Goal: Information Seeking & Learning: Learn about a topic

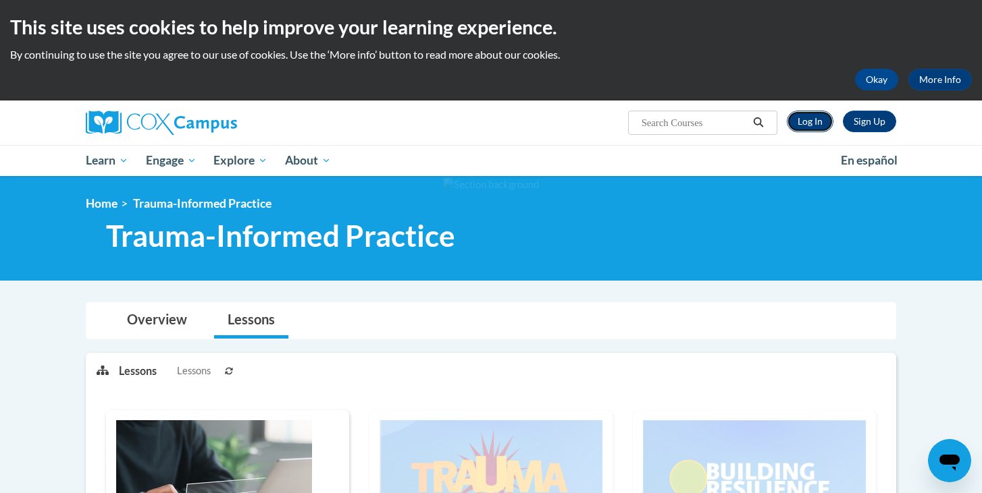
click at [813, 124] on link "Log In" at bounding box center [809, 122] width 47 height 22
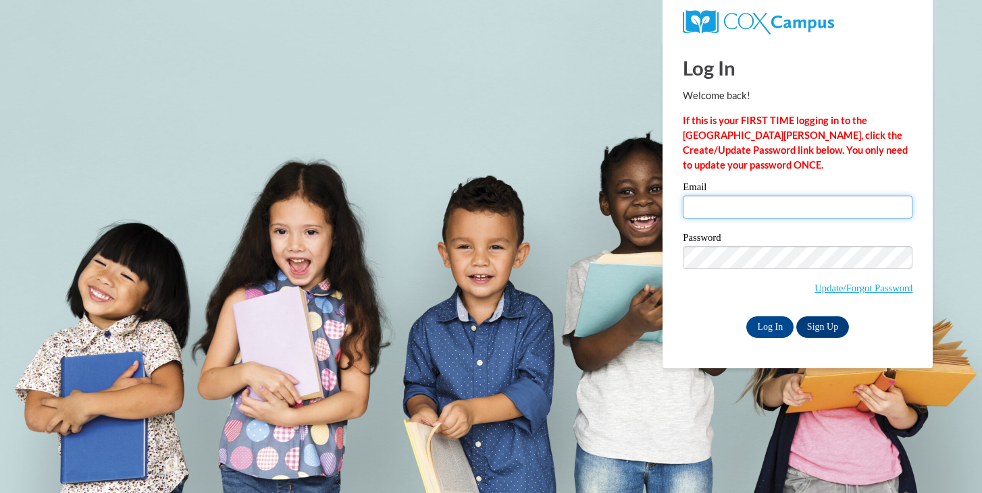
click at [730, 207] on input "Email" at bounding box center [797, 207] width 230 height 23
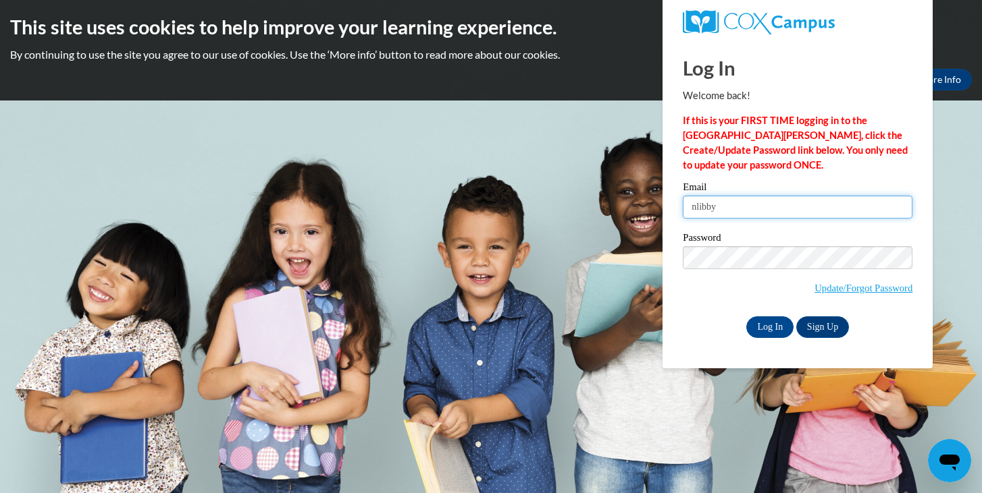
type input "nlibby@pottsville.k12.pa.us"
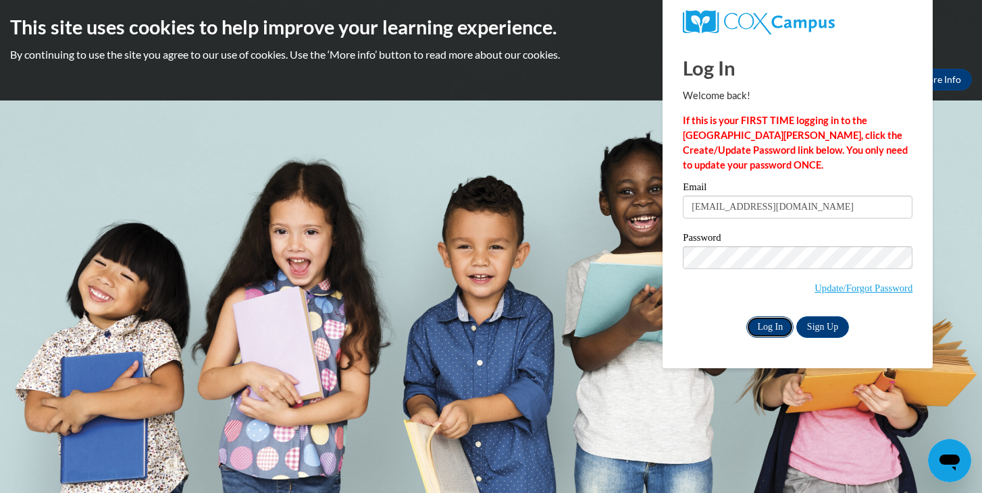
click at [781, 319] on input "Log In" at bounding box center [769, 328] width 47 height 22
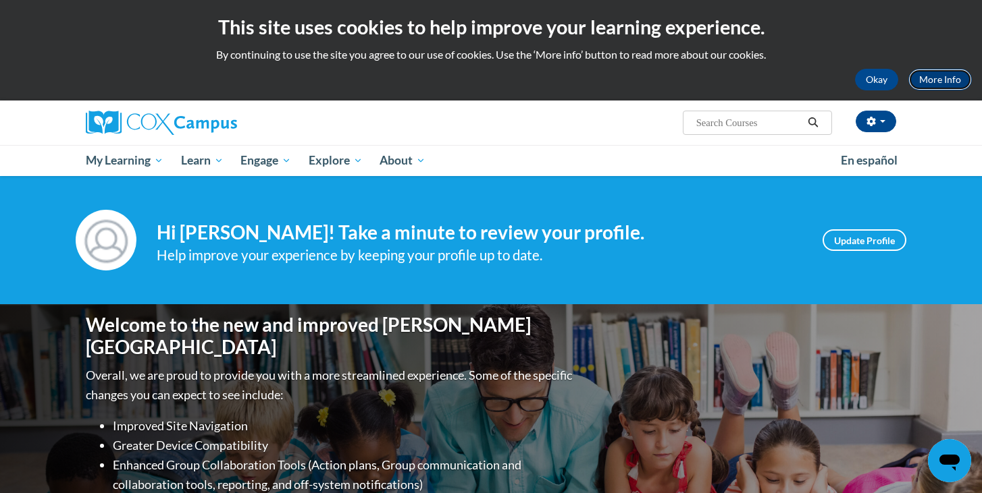
click at [938, 80] on link "More Info" at bounding box center [939, 80] width 63 height 22
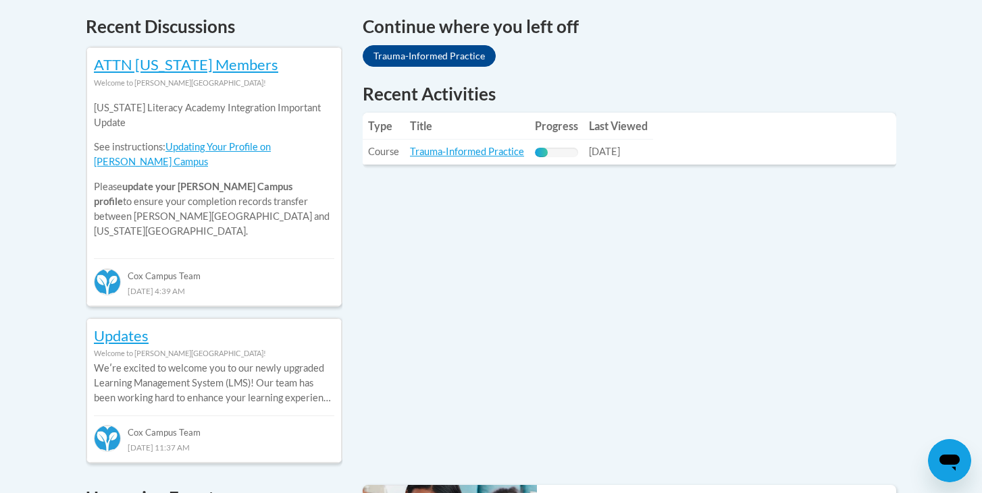
scroll to position [582, 0]
click at [495, 150] on link "Trauma-Informed Practice" at bounding box center [467, 150] width 114 height 11
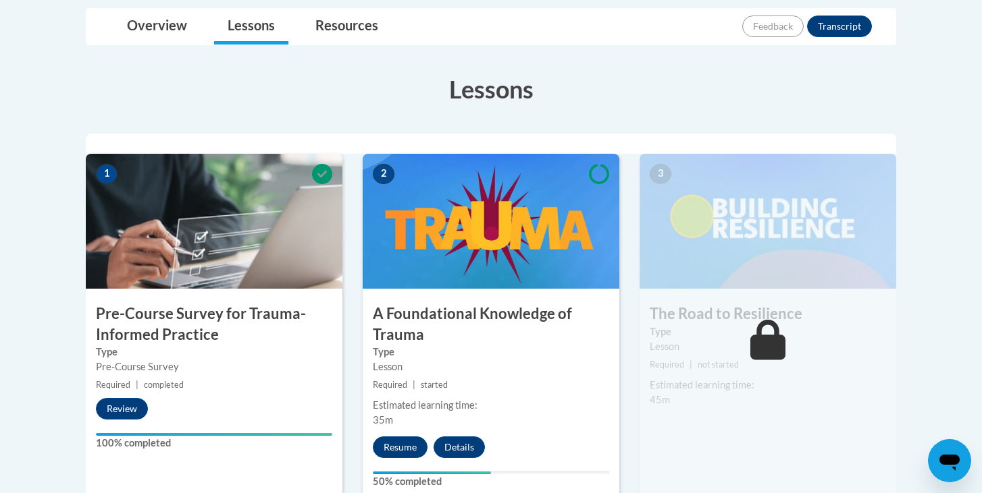
scroll to position [326, 0]
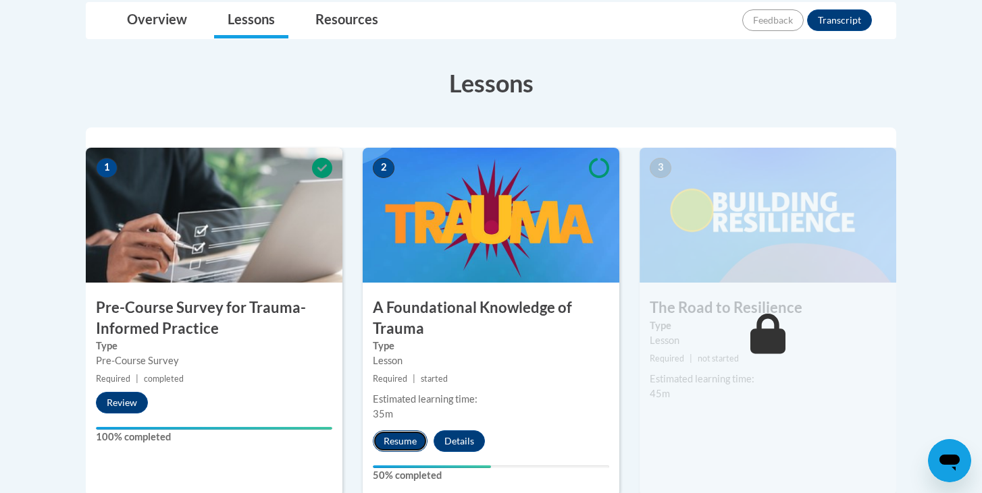
click at [386, 439] on button "Resume" at bounding box center [400, 442] width 55 height 22
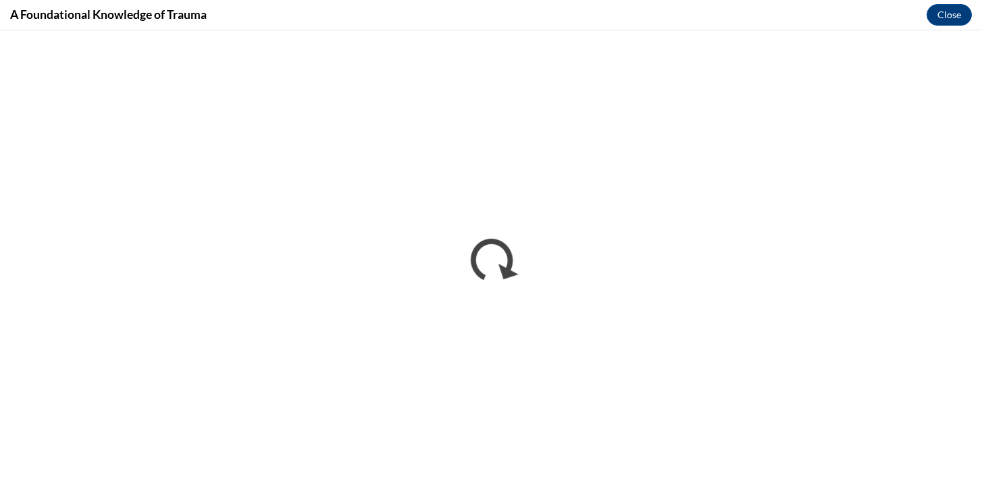
scroll to position [0, 0]
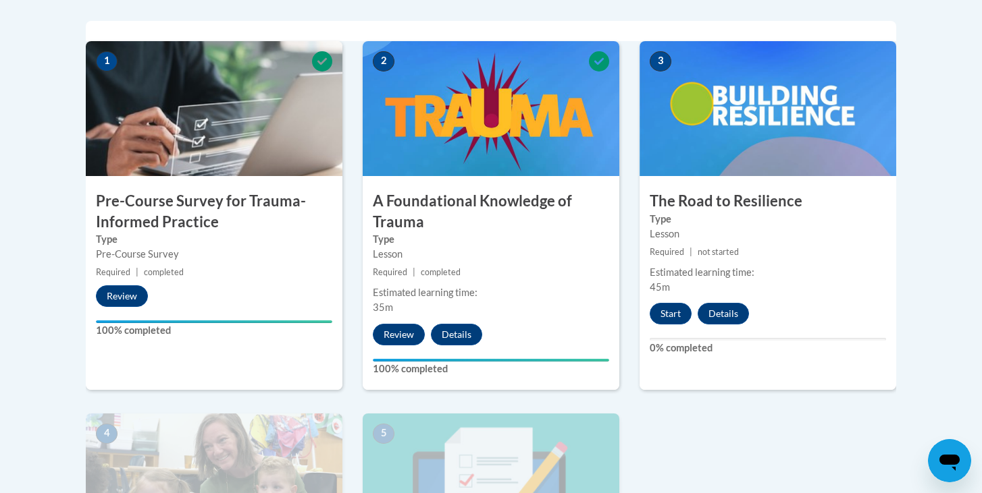
scroll to position [434, 0]
